Goal: Task Accomplishment & Management: Use online tool/utility

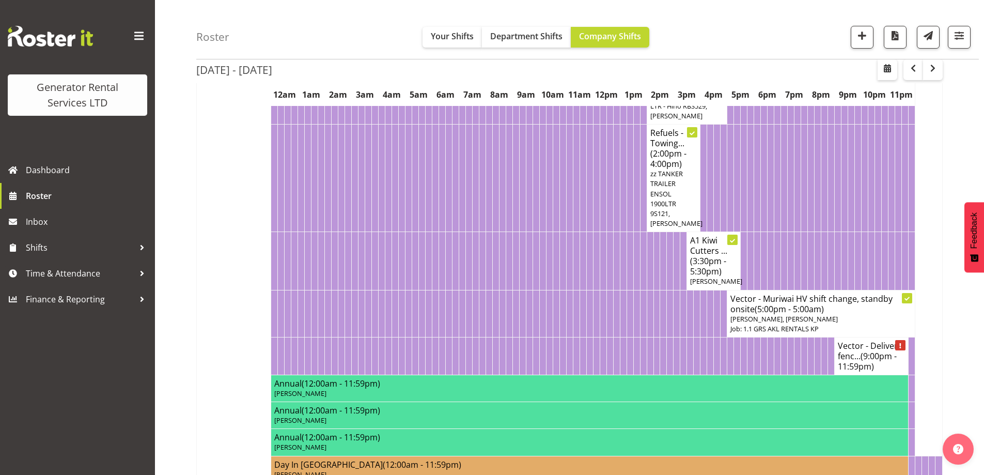
scroll to position [826, 0]
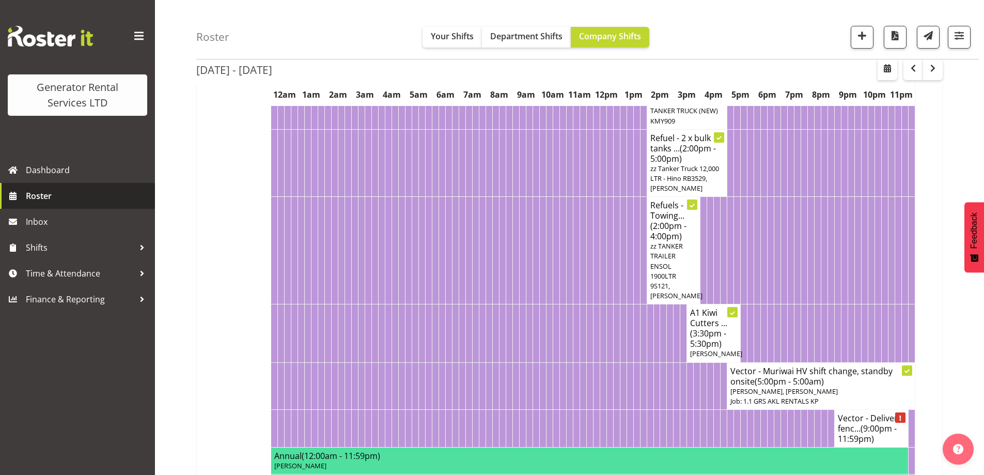
click at [73, 196] on span "Roster" at bounding box center [88, 195] width 124 height 15
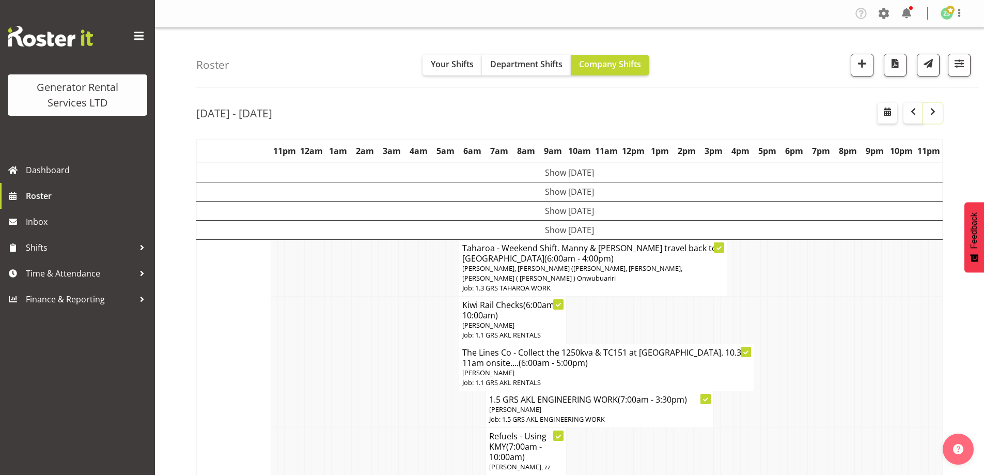
click at [933, 111] on span "button" at bounding box center [933, 111] width 12 height 12
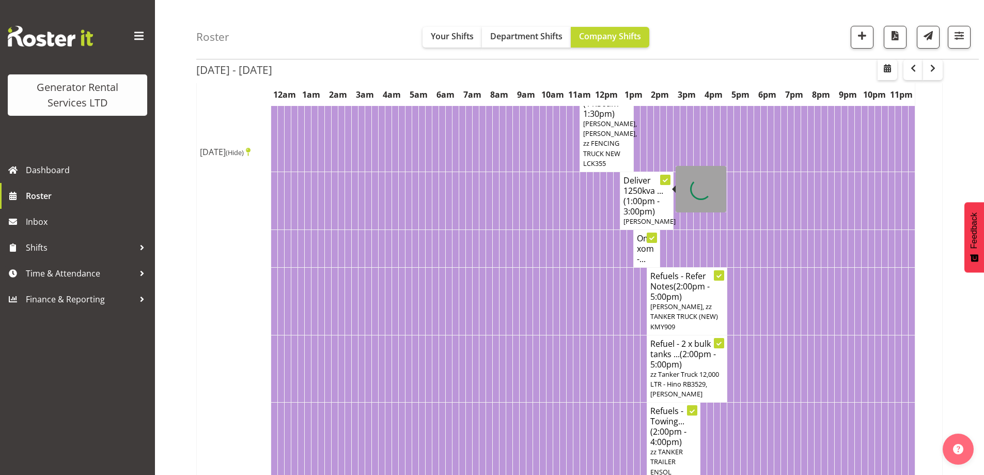
scroll to position [878, 0]
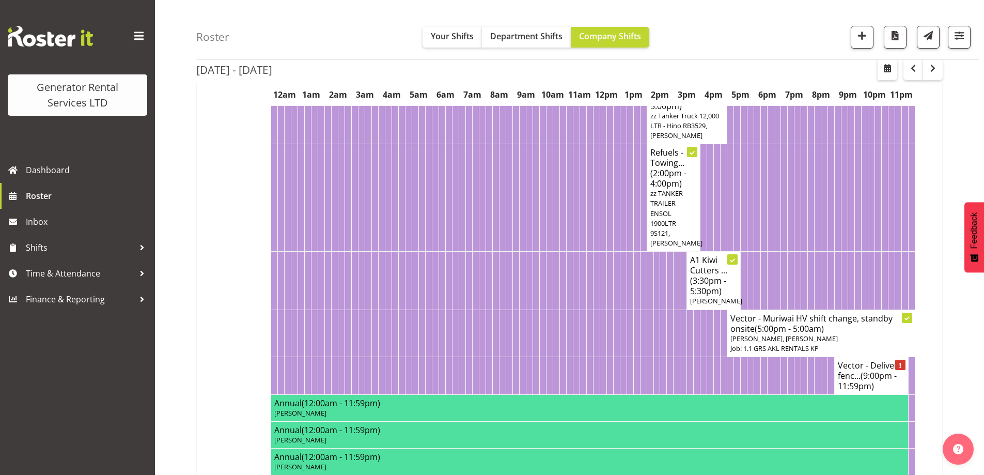
click at [574, 341] on td at bounding box center [576, 332] width 7 height 47
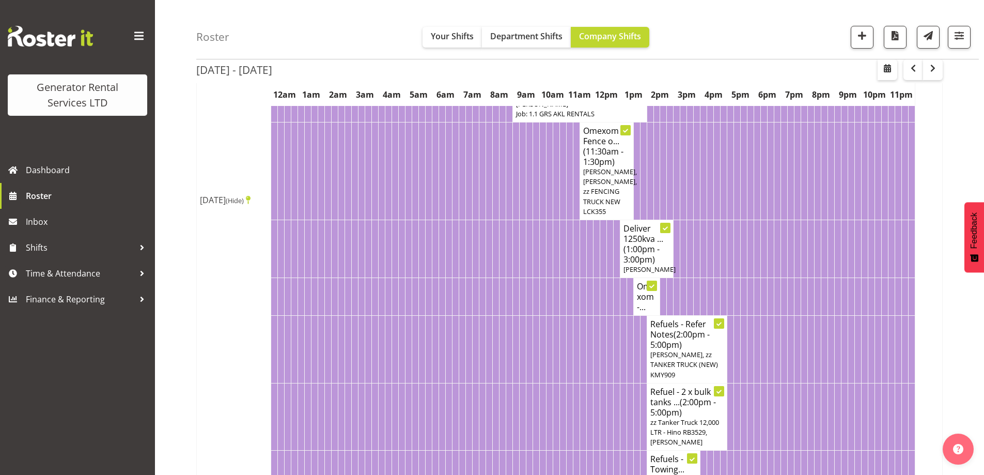
scroll to position [568, 0]
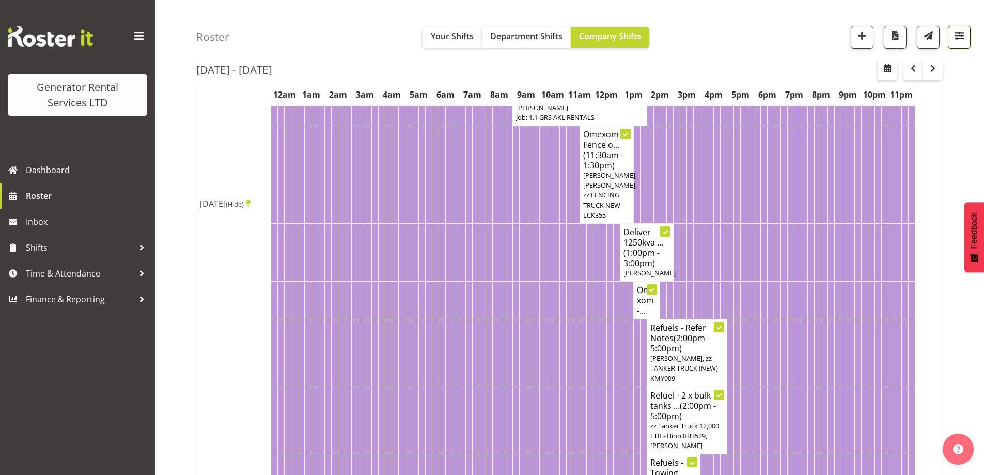
click at [965, 42] on span "button" at bounding box center [959, 35] width 13 height 13
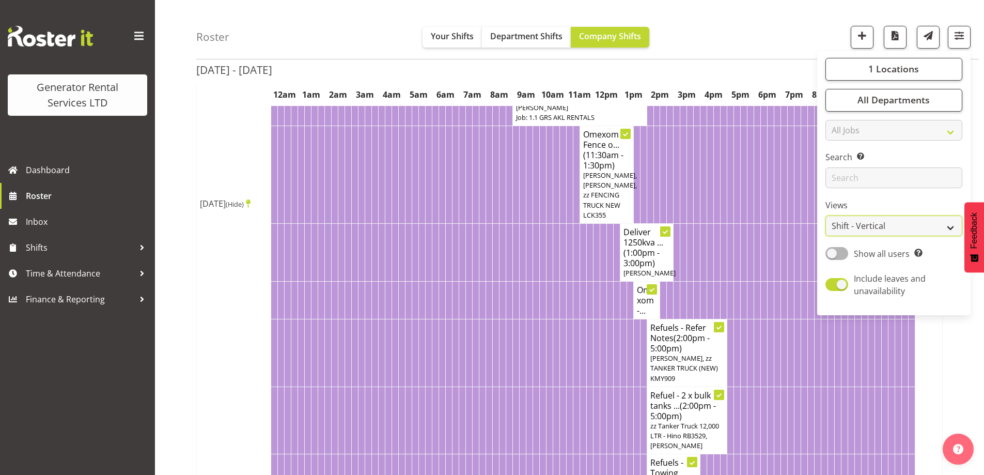
click at [878, 231] on select "Staff Role Shift - Horizontal Shift - Vertical Staff - Location" at bounding box center [894, 226] width 137 height 21
select select "role"
click at [826, 216] on select "Staff Role Shift - Horizontal Shift - Vertical Staff - Location" at bounding box center [894, 226] width 137 height 21
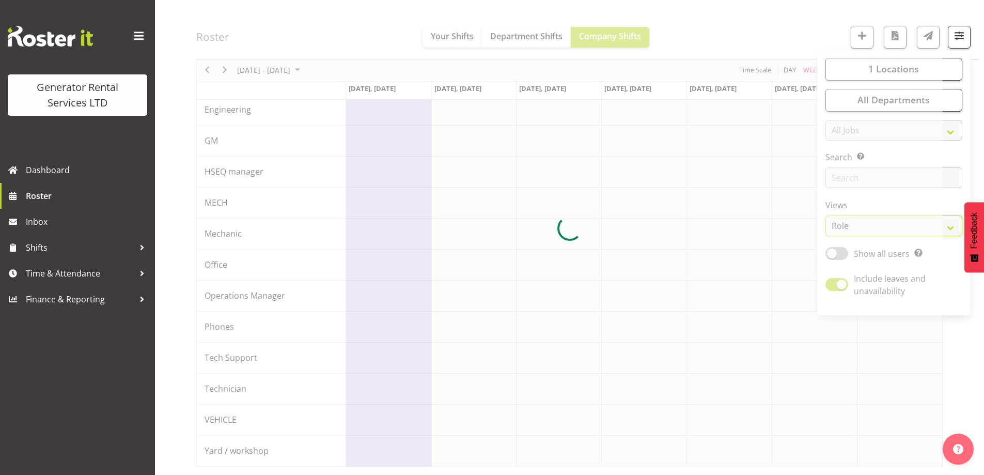
scroll to position [113, 0]
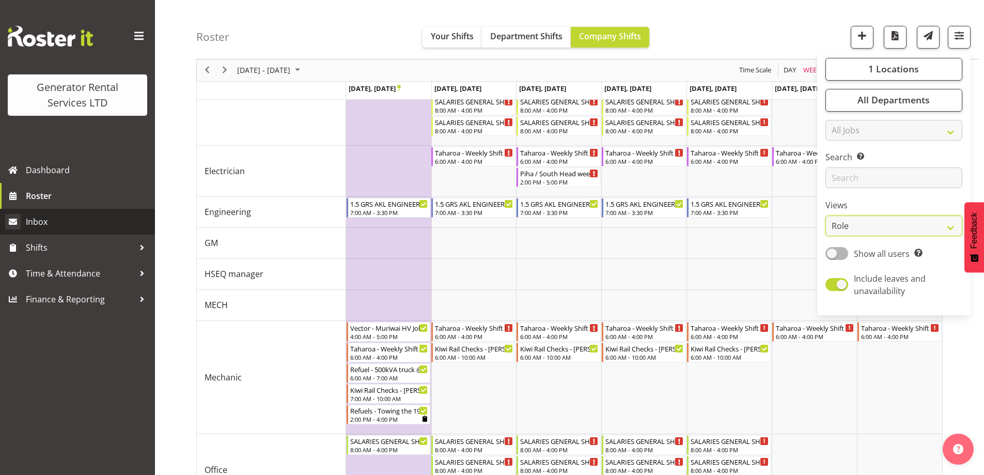
scroll to position [538, 0]
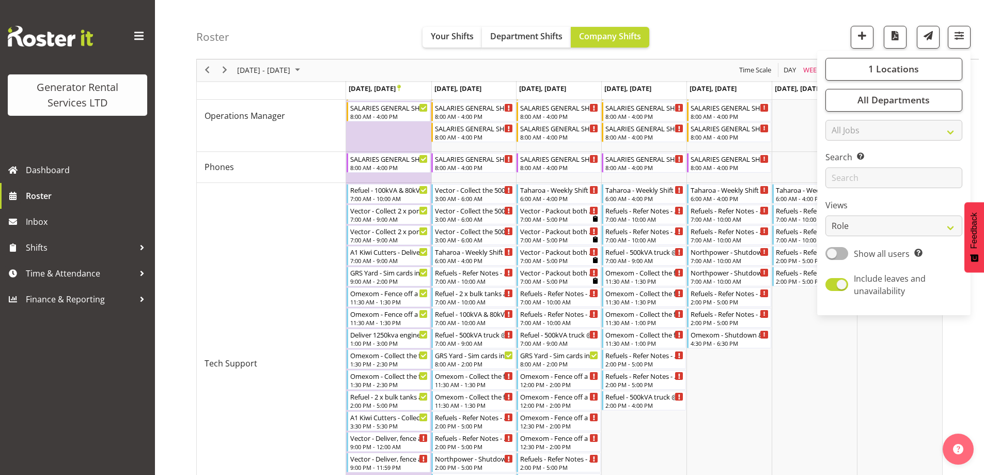
click at [779, 24] on div "Roster Your Shifts Department Shifts Company Shifts 1 Locations Clear GRS Auckl…" at bounding box center [587, 29] width 783 height 59
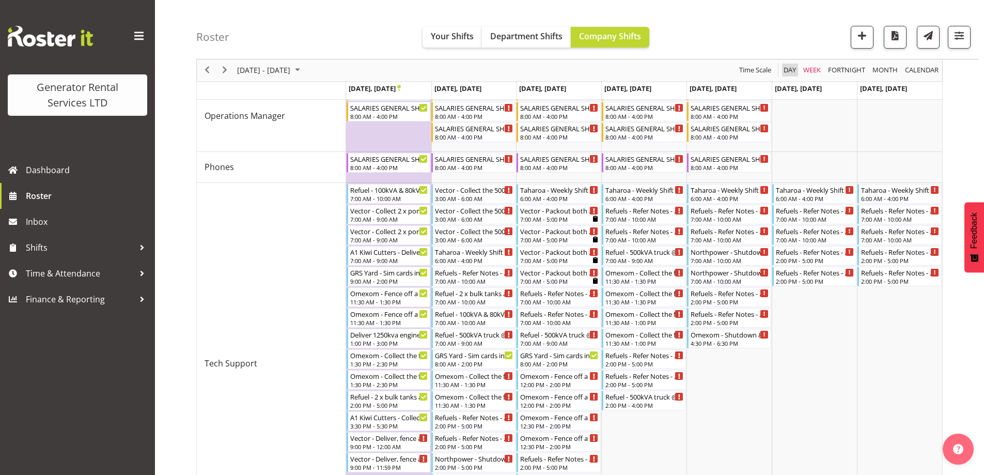
click at [794, 76] on span "Day" at bounding box center [790, 70] width 14 height 13
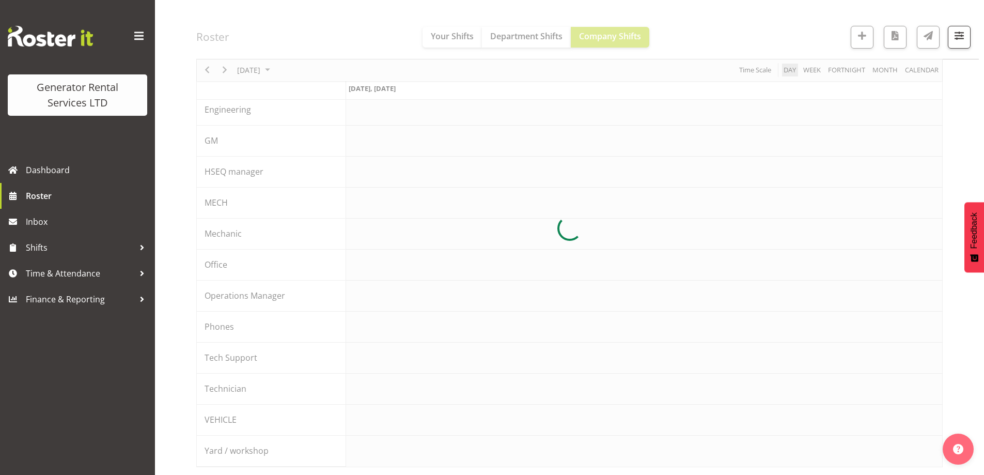
scroll to position [113, 0]
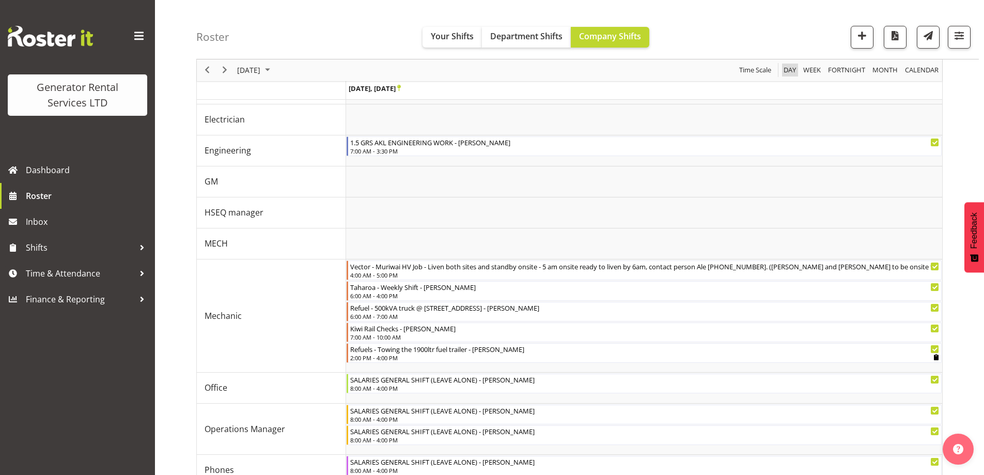
scroll to position [538, 0]
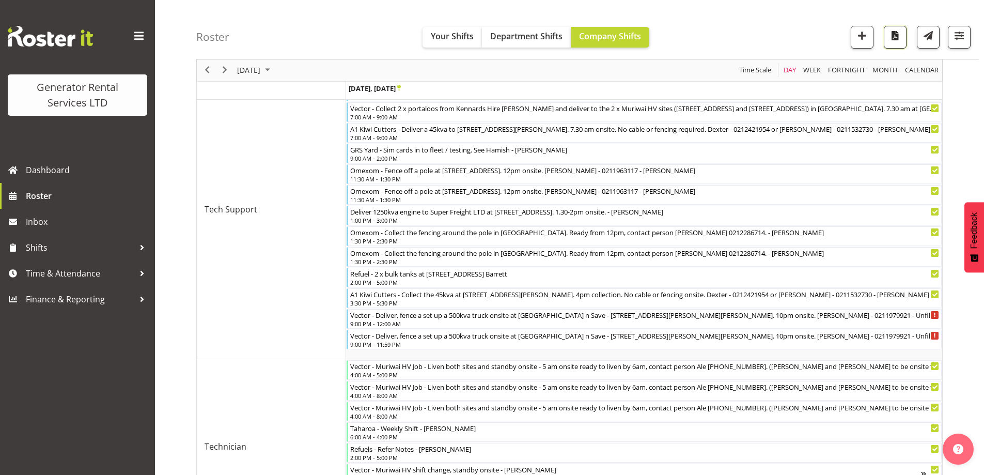
click at [891, 37] on span "button" at bounding box center [895, 35] width 13 height 13
click at [80, 201] on span "Roster" at bounding box center [88, 195] width 124 height 15
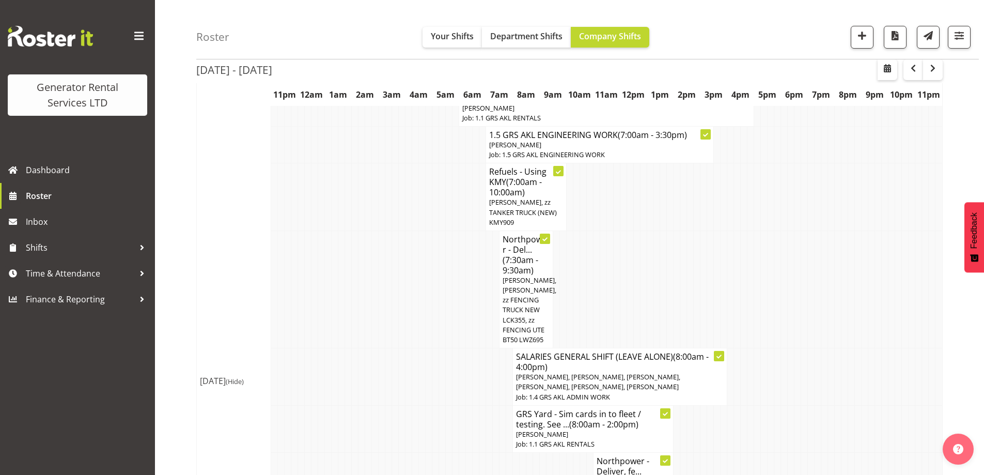
scroll to position [310, 0]
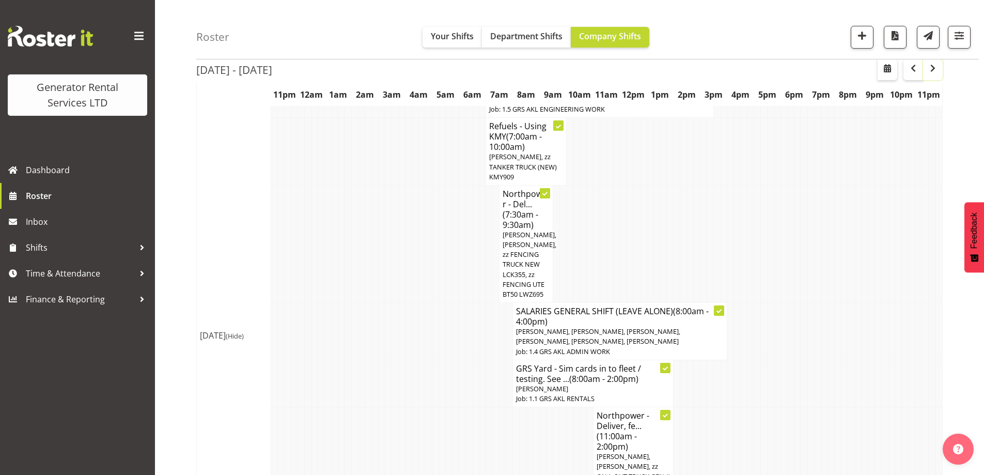
click at [937, 72] on span "button" at bounding box center [933, 68] width 12 height 12
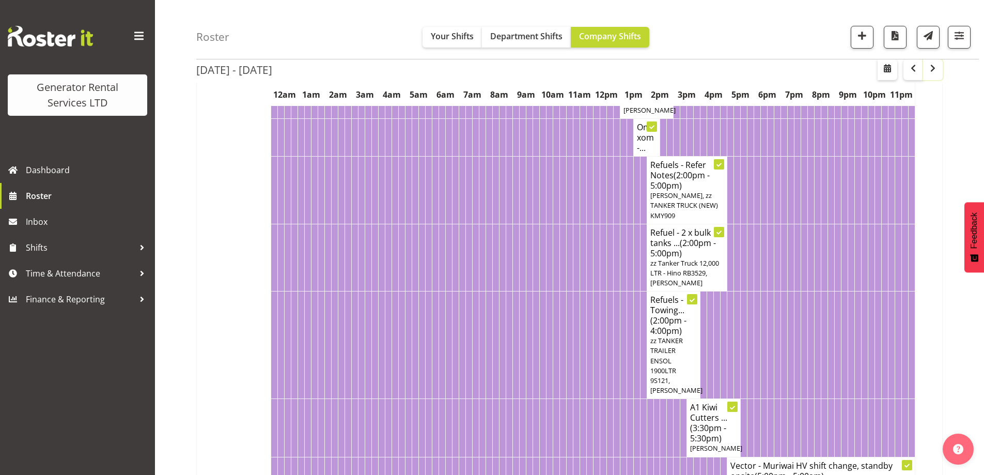
scroll to position [723, 0]
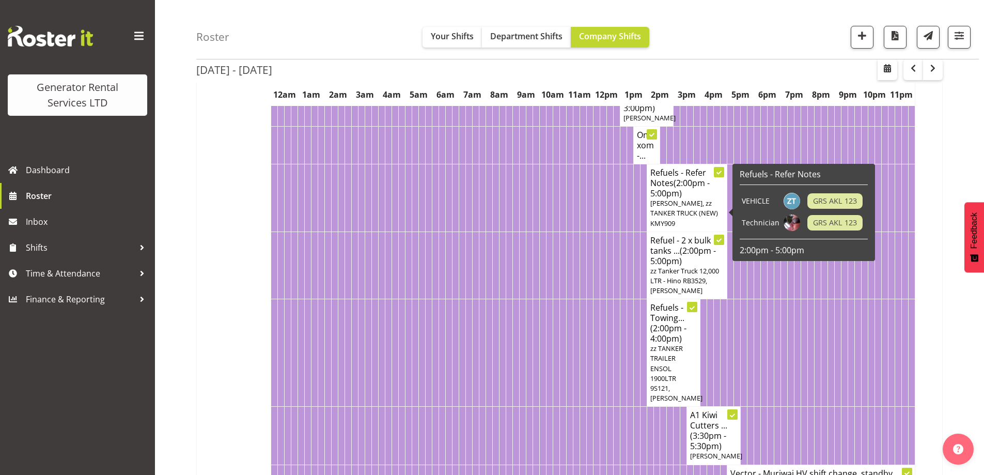
click at [705, 198] on h4 "Refuels - Refer Notes (2:00pm - 5:00pm)" at bounding box center [687, 182] width 74 height 31
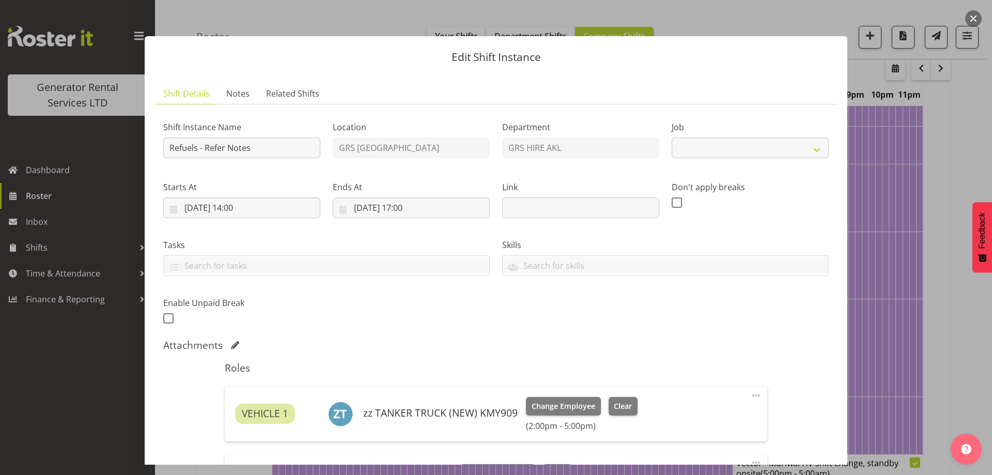
select select "9"
click at [245, 86] on link "Notes" at bounding box center [238, 93] width 40 height 21
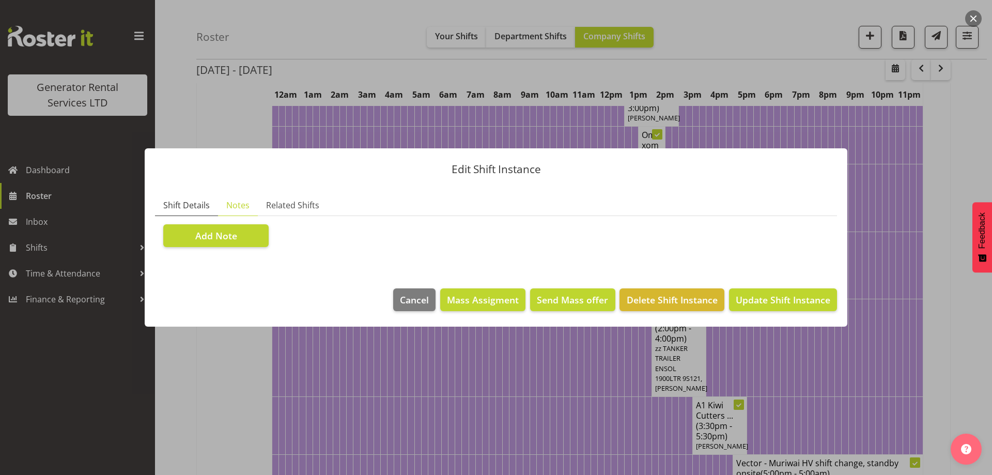
click at [185, 204] on span "Shift Details" at bounding box center [186, 205] width 46 height 12
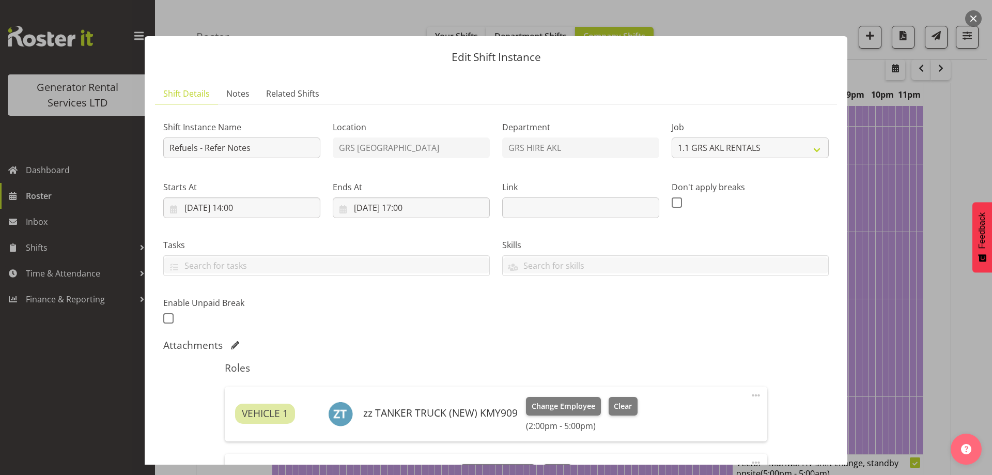
click at [869, 244] on div at bounding box center [496, 237] width 992 height 475
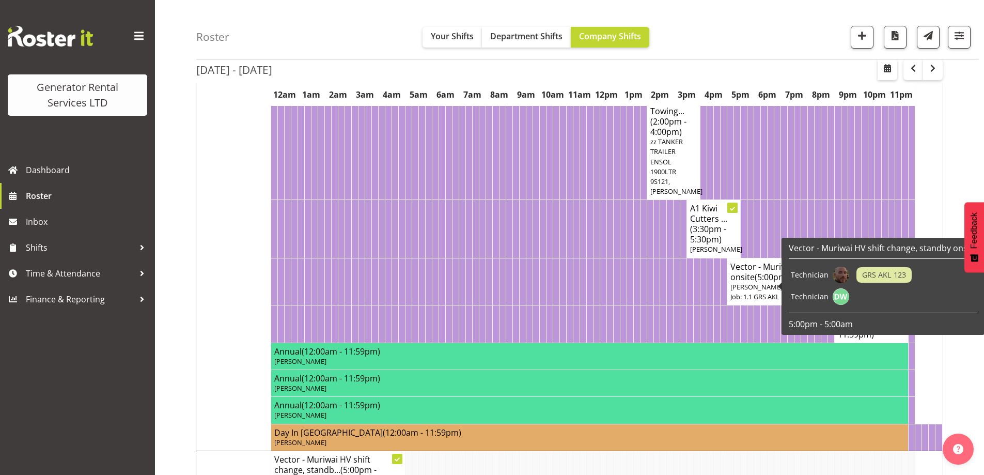
scroll to position [827, 0]
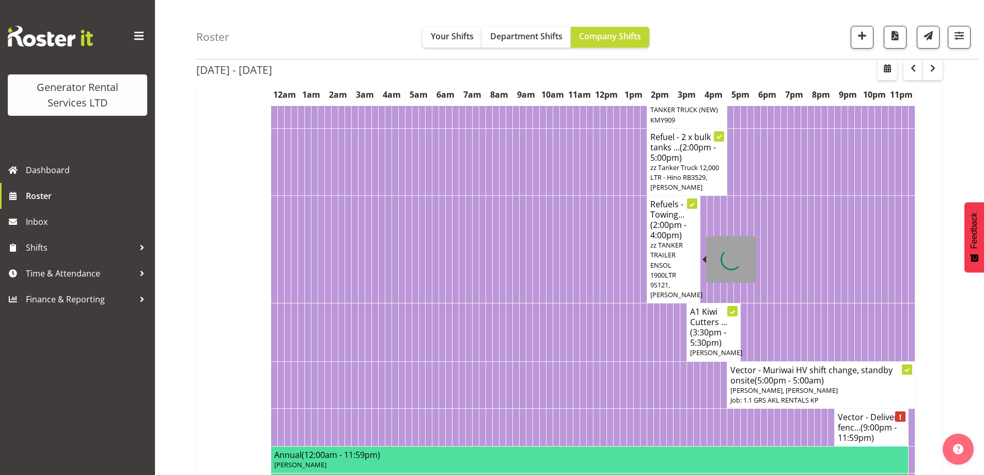
click at [659, 268] on span "zz TANKER TRAILER ENSOL 1900LTR 9S121, [PERSON_NAME]" at bounding box center [676, 269] width 52 height 59
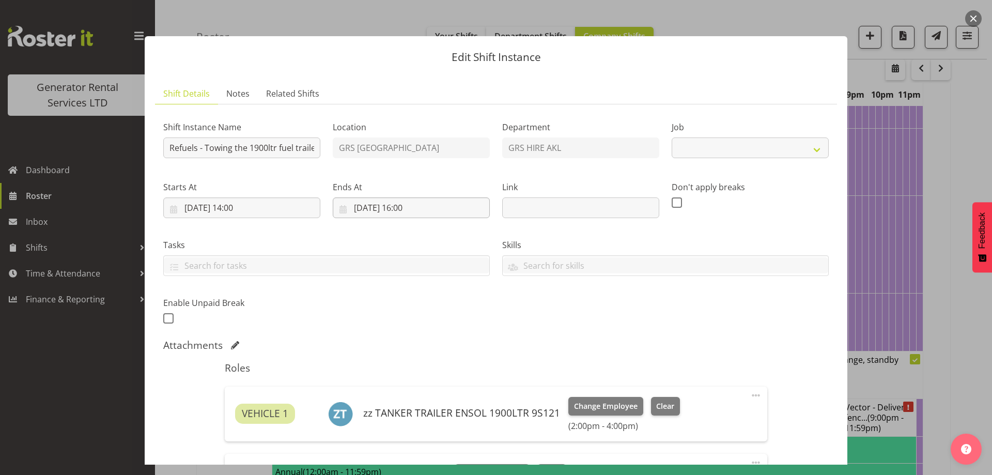
select select "7504"
click at [241, 91] on span "Notes" at bounding box center [237, 93] width 23 height 12
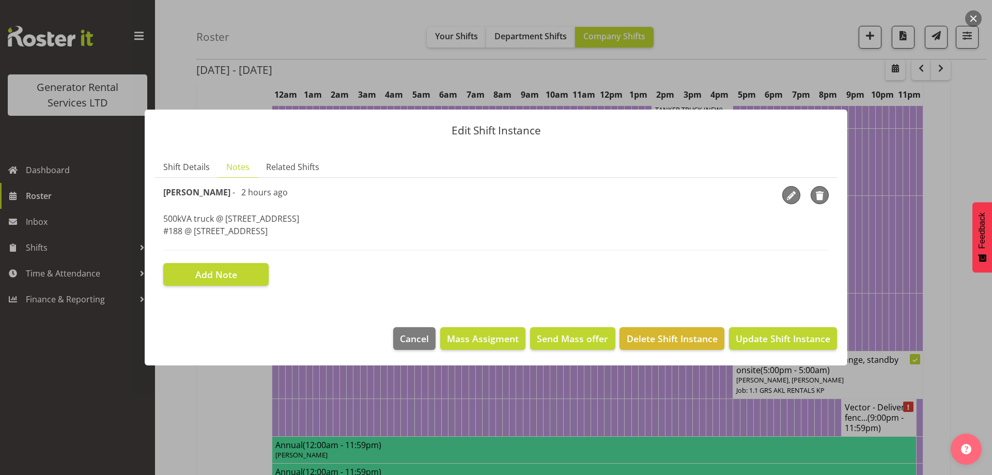
drag, startPoint x: 294, startPoint y: 234, endPoint x: 166, endPoint y: 221, distance: 128.2
click at [166, 221] on p "500kVA truck @ [STREET_ADDRESS] @ [STREET_ADDRESS]" at bounding box center [495, 224] width 665 height 25
drag, startPoint x: 259, startPoint y: 230, endPoint x: 275, endPoint y: 233, distance: 16.2
click at [260, 230] on p "500kVA truck @ [STREET_ADDRESS] @ [STREET_ADDRESS]" at bounding box center [495, 224] width 665 height 25
click at [284, 236] on p "500kVA truck @ [STREET_ADDRESS] @ [STREET_ADDRESS]" at bounding box center [495, 224] width 665 height 25
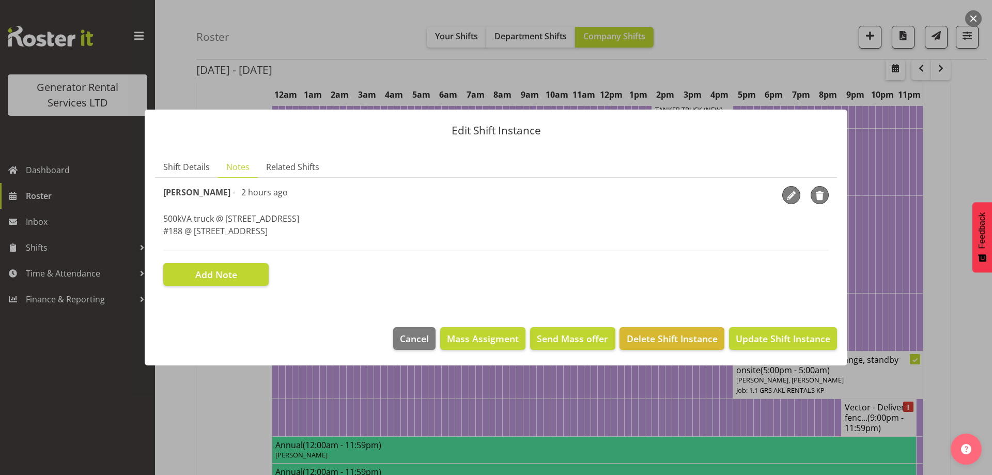
drag, startPoint x: 283, startPoint y: 232, endPoint x: 162, endPoint y: 221, distance: 121.5
click at [162, 221] on section "Shift Instance Name Refuels - Towing the 1900ltr fuel trailer Location GRS Auck…" at bounding box center [496, 236] width 682 height 116
copy p "500kVA truck @ [STREET_ADDRESS] @ [STREET_ADDRESS]"
click at [374, 398] on div at bounding box center [496, 237] width 992 height 475
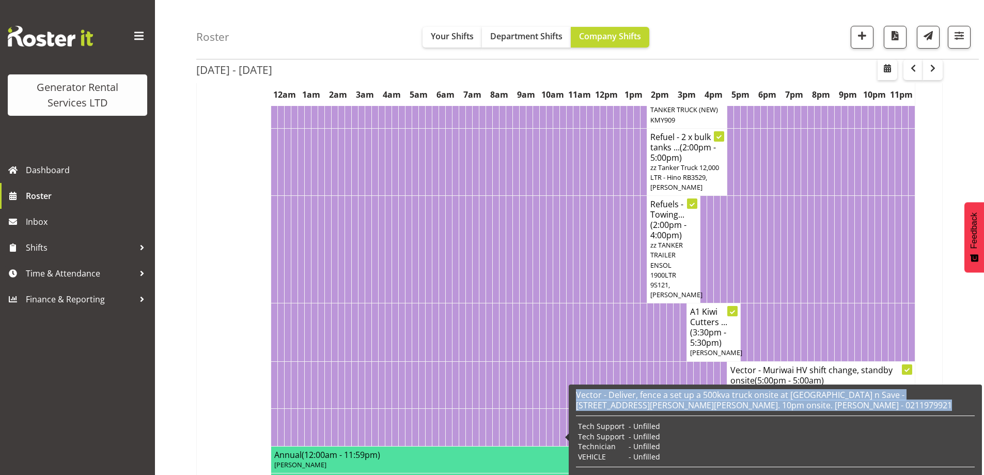
drag, startPoint x: 768, startPoint y: 412, endPoint x: 571, endPoint y: 390, distance: 198.5
click at [571, 390] on div "Vector - Deliver, fence a set up a 500kva truck onsite at [GEOGRAPHIC_DATA] n S…" at bounding box center [775, 436] width 413 height 105
copy h6 "Vector - Deliver, fence a set up a 500kva truck onsite at [GEOGRAPHIC_DATA] n S…"
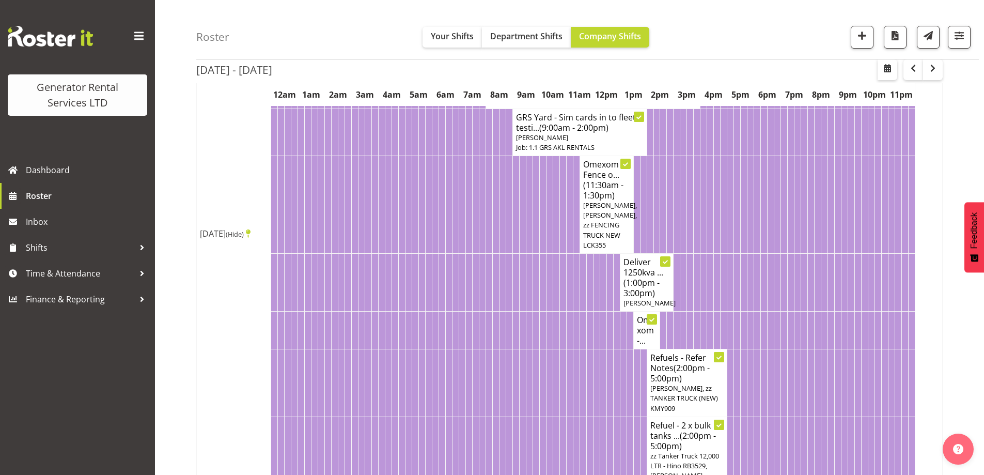
scroll to position [413, 0]
